Goal: Task Accomplishment & Management: Complete application form

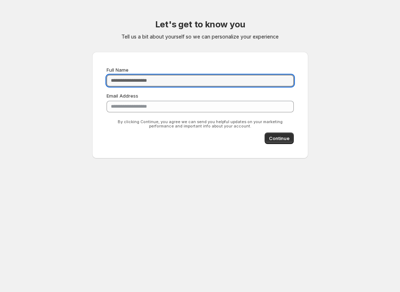
click at [166, 85] on input "Full Name" at bounding box center [200, 81] width 187 height 12
type input "**********"
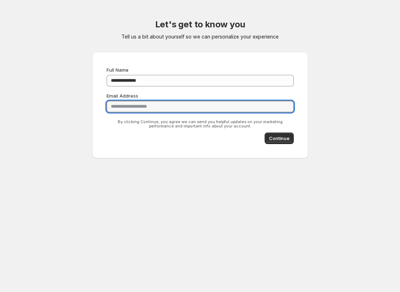
click at [283, 136] on span "Continue" at bounding box center [279, 138] width 21 height 7
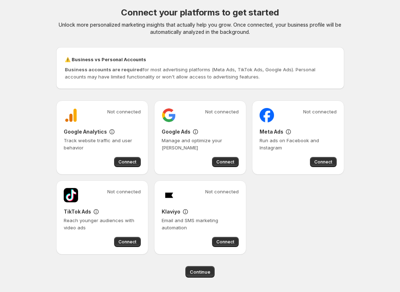
scroll to position [12, 0]
click at [227, 163] on span "Connect" at bounding box center [225, 162] width 18 height 6
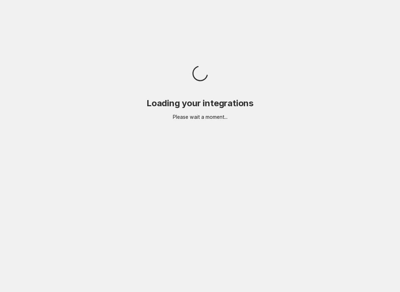
scroll to position [0, 0]
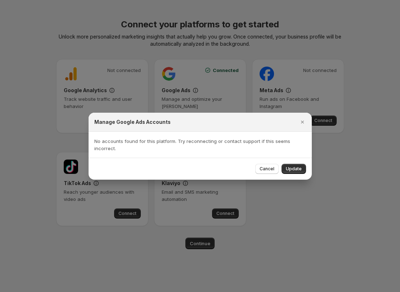
click at [288, 275] on div at bounding box center [200, 146] width 400 height 292
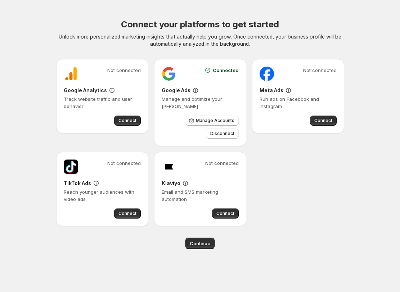
click at [299, 168] on div "Not connected Google Analytics Track website traffic and user behavior Connect …" at bounding box center [200, 142] width 288 height 167
click at [211, 122] on span "Manage Accounts" at bounding box center [215, 121] width 39 height 6
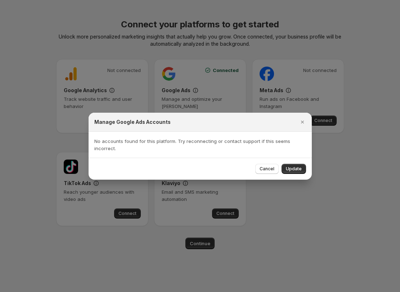
click at [297, 167] on span "Update" at bounding box center [294, 169] width 16 height 6
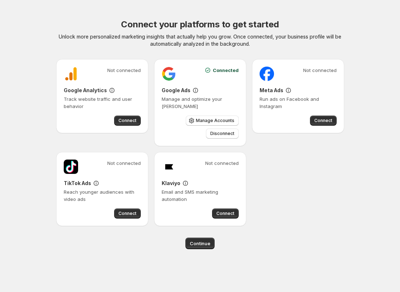
click at [211, 119] on span "Manage Accounts" at bounding box center [215, 121] width 39 height 6
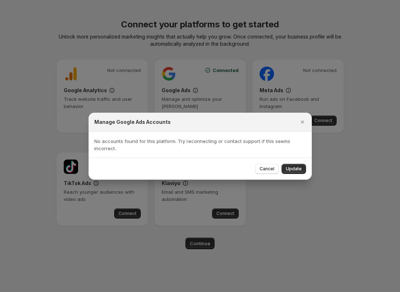
click at [294, 168] on span "Update" at bounding box center [294, 169] width 16 height 6
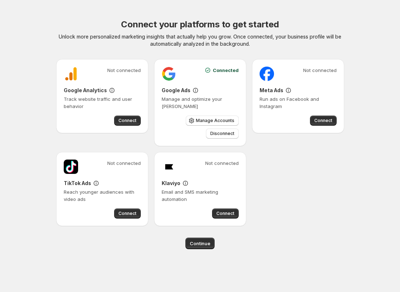
click at [213, 123] on span "Manage Accounts" at bounding box center [215, 121] width 39 height 6
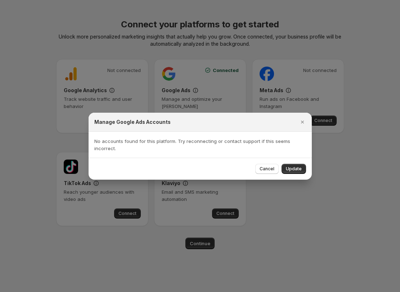
click at [296, 166] on button "Update" at bounding box center [293, 169] width 24 height 10
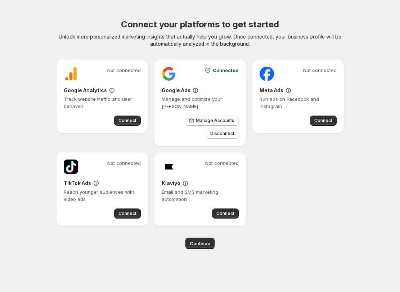
click at [224, 135] on span "Disconnect" at bounding box center [222, 134] width 24 height 6
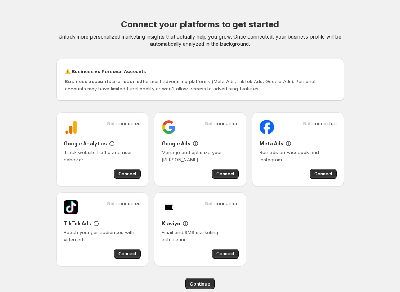
click at [226, 171] on button "Connect" at bounding box center [225, 174] width 27 height 10
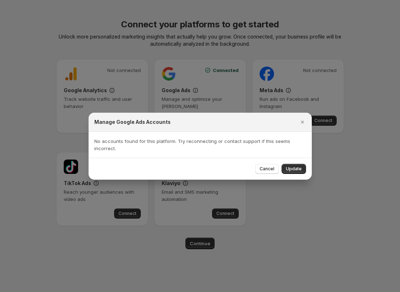
click at [296, 168] on span "Update" at bounding box center [294, 169] width 16 height 6
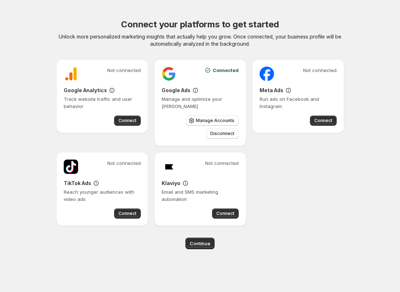
click at [126, 123] on span "Connect" at bounding box center [127, 121] width 18 height 6
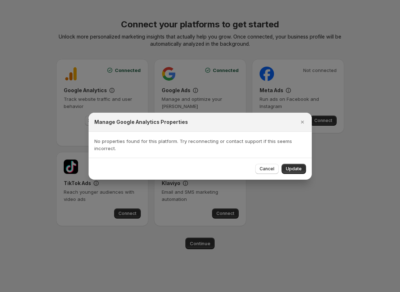
click at [294, 167] on span "Update" at bounding box center [294, 169] width 16 height 6
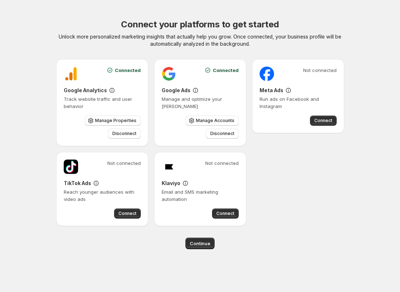
click at [205, 236] on div "Connect your platforms to get started Unlock more personalized marketing insigh…" at bounding box center [200, 134] width 288 height 230
click at [200, 243] on span "Continue" at bounding box center [200, 243] width 21 height 7
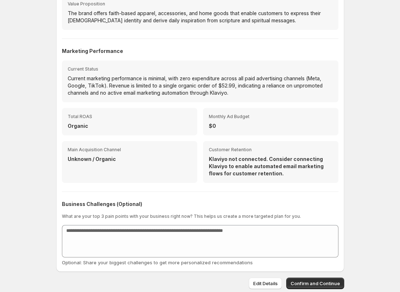
scroll to position [179, 0]
click at [335, 278] on button "Confirm and Continue" at bounding box center [315, 284] width 58 height 12
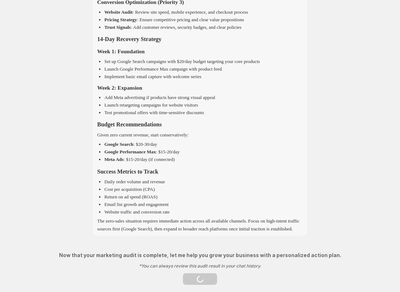
scroll to position [768, 0]
click at [202, 275] on button "Get Started" at bounding box center [200, 279] width 34 height 12
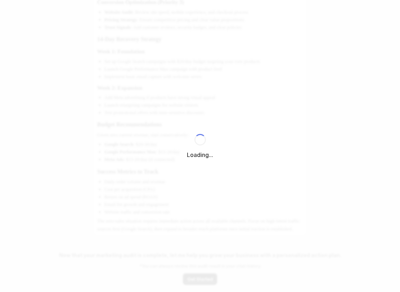
scroll to position [768, 0]
select select "*********"
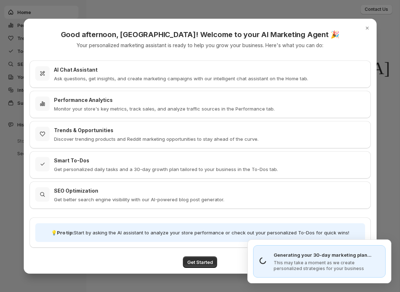
click at [202, 263] on span "Get Started" at bounding box center [200, 261] width 26 height 7
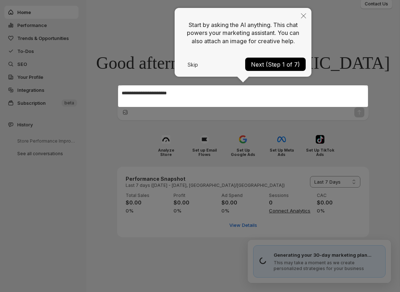
scroll to position [6, 0]
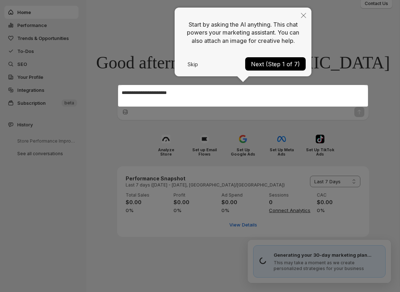
click at [302, 10] on button "Close" at bounding box center [304, 16] width 16 height 17
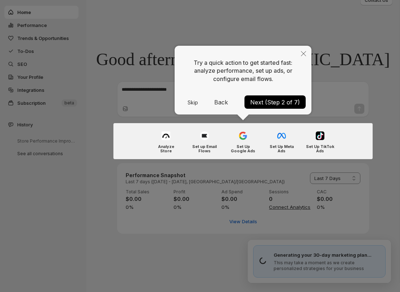
scroll to position [9, 0]
click at [303, 53] on icon "Close" at bounding box center [303, 53] width 5 height 5
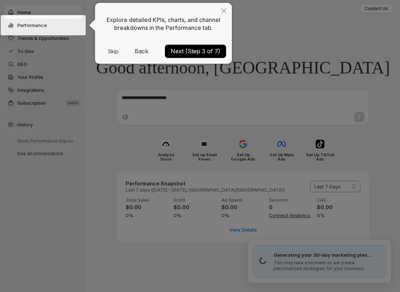
scroll to position [0, 0]
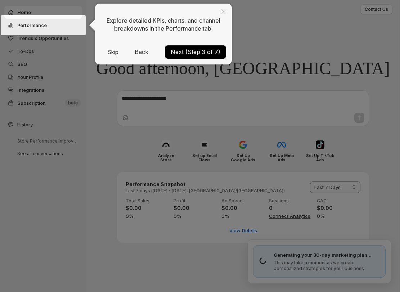
click at [227, 10] on button "Close" at bounding box center [224, 12] width 16 height 17
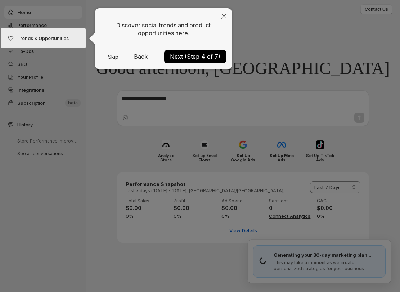
scroll to position [1, 0]
click at [227, 15] on button "Close" at bounding box center [224, 16] width 16 height 17
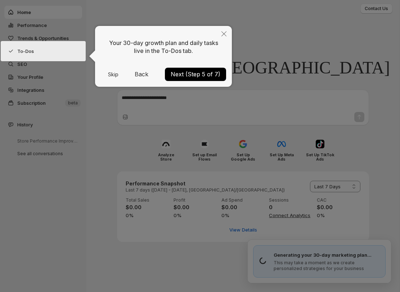
scroll to position [9, 0]
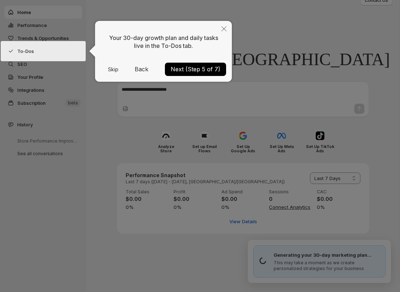
click at [220, 30] on button "Close" at bounding box center [224, 29] width 16 height 17
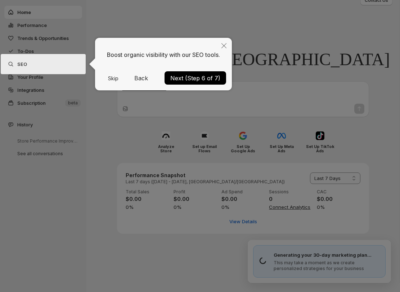
click at [221, 47] on icon "Close" at bounding box center [223, 45] width 5 height 5
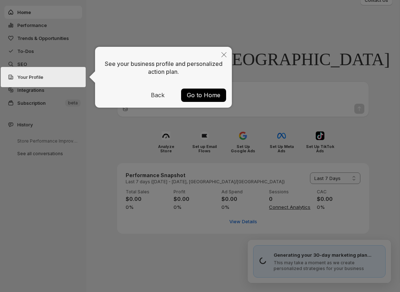
click at [210, 99] on button "Go to Home" at bounding box center [203, 95] width 45 height 13
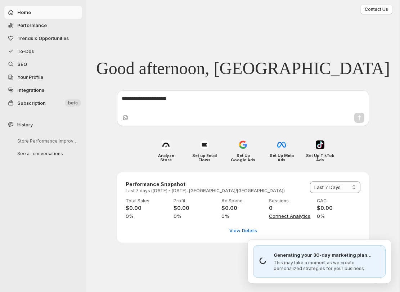
click at [39, 27] on span "Performance" at bounding box center [32, 25] width 30 height 6
select select "**********"
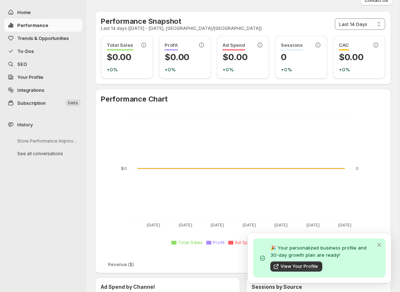
click at [24, 53] on span "To-Dos" at bounding box center [25, 51] width 17 height 6
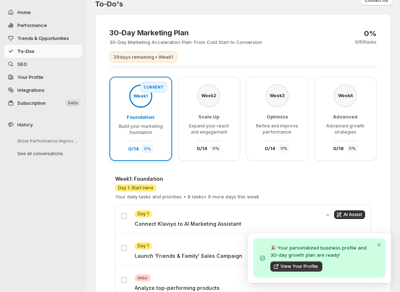
click at [27, 49] on span "To-Dos" at bounding box center [25, 51] width 17 height 6
click at [380, 243] on icon "Dismiss notification" at bounding box center [378, 244] width 7 height 7
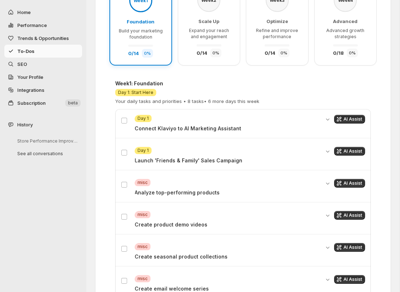
scroll to position [104, 0]
click at [129, 147] on div "Attention Day 1 Launch 'Friends & Family' Sales Campaign AI Assist" at bounding box center [243, 155] width 244 height 17
click at [353, 150] on span "AI Assist" at bounding box center [352, 152] width 19 height 6
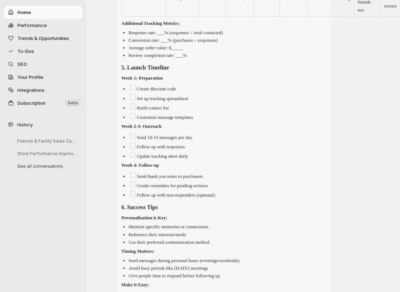
scroll to position [792, 0]
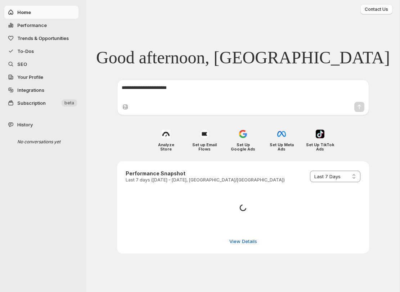
select select "*********"
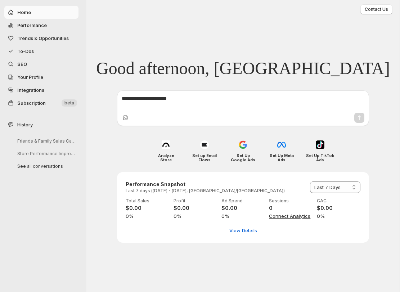
click at [192, 109] on textarea at bounding box center [243, 102] width 243 height 14
type textarea "**********"
click at [358, 118] on icon "Send message" at bounding box center [359, 117] width 7 height 7
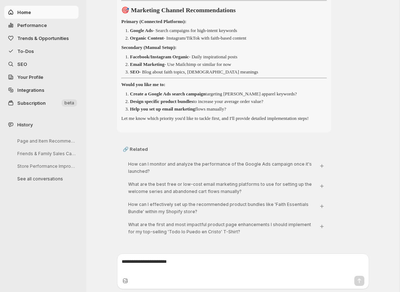
scroll to position [794, 0]
click at [198, 261] on textarea at bounding box center [243, 265] width 243 height 14
click at [190, 258] on textarea "**********" at bounding box center [243, 265] width 243 height 14
type textarea "**********"
click at [358, 277] on icon "Send message" at bounding box center [359, 280] width 7 height 7
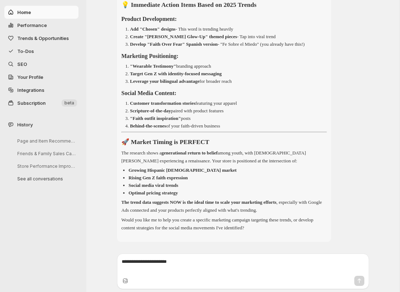
scroll to position [1667, 0]
